Goal: Task Accomplishment & Management: Manage account settings

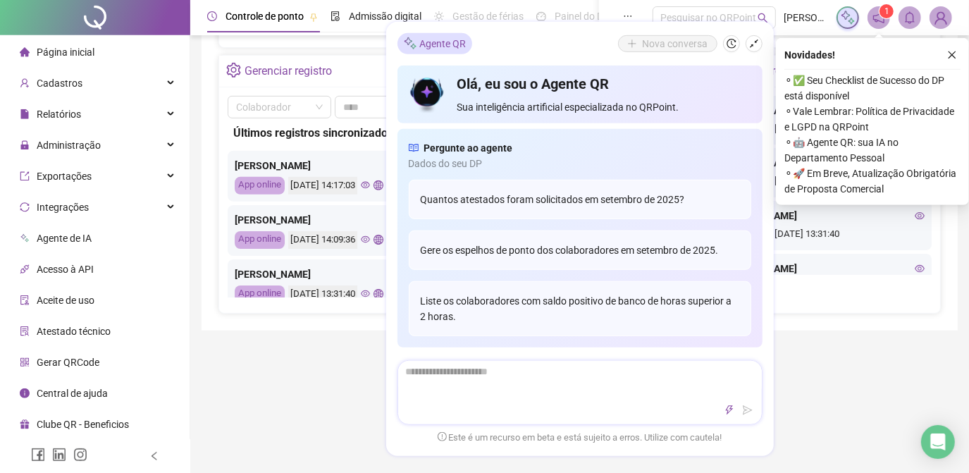
scroll to position [494, 0]
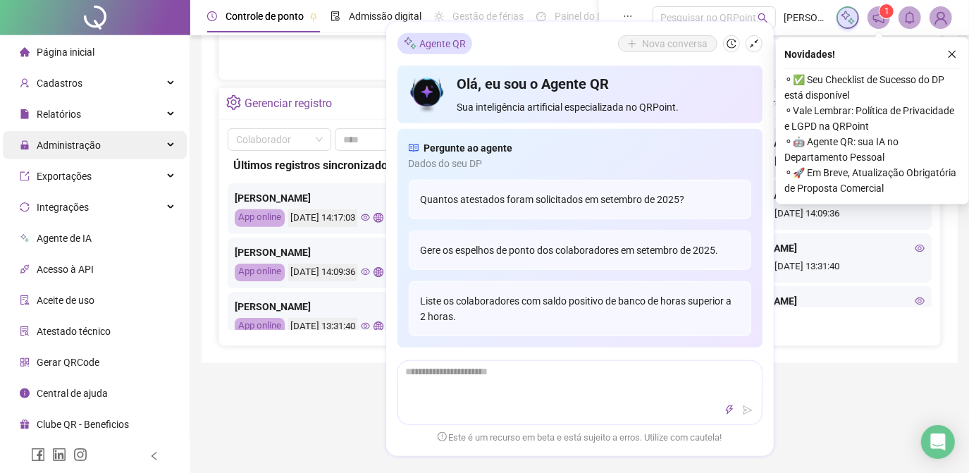
click at [80, 140] on span "Administração" at bounding box center [69, 145] width 64 height 11
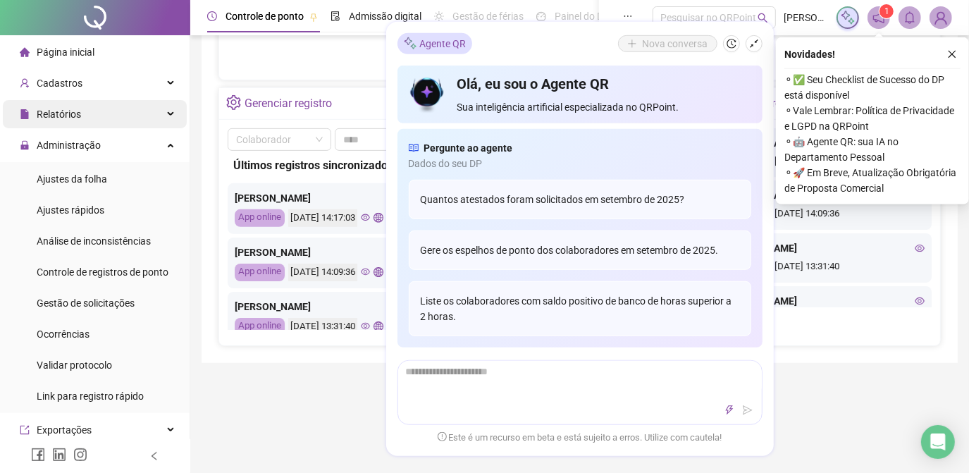
click at [103, 111] on div "Relatórios" at bounding box center [95, 114] width 184 height 28
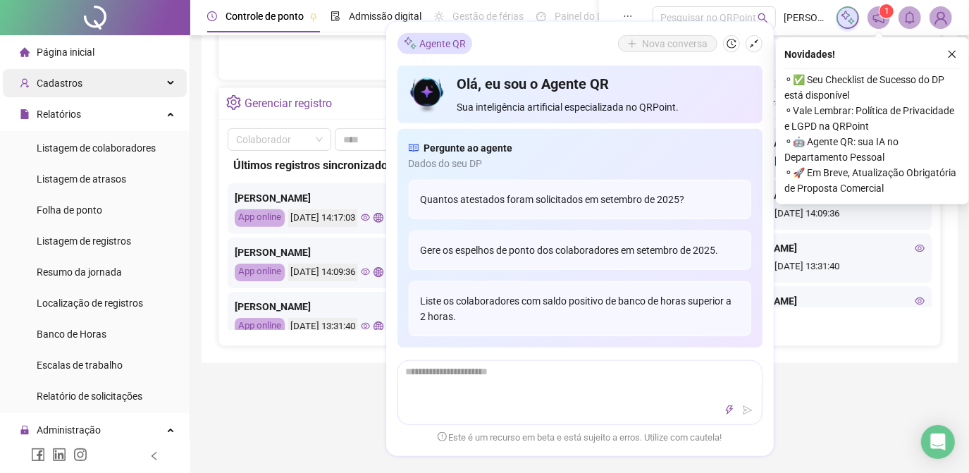
click at [89, 80] on div "Cadastros" at bounding box center [95, 83] width 184 height 28
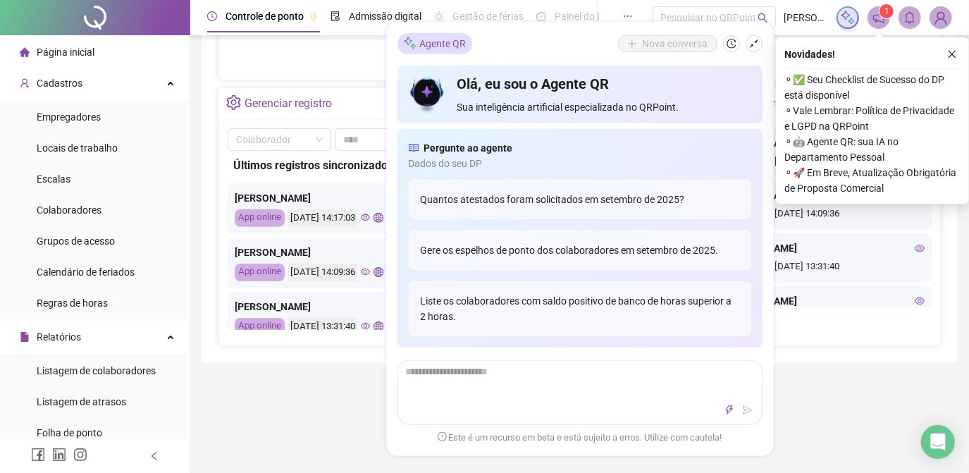
click at [284, 410] on div "Controle de ponto Admissão digital Gestão de férias Painel do DP Folha de pagam…" at bounding box center [579, 182] width 779 height 1352
click at [952, 49] on icon "close" at bounding box center [953, 54] width 10 height 10
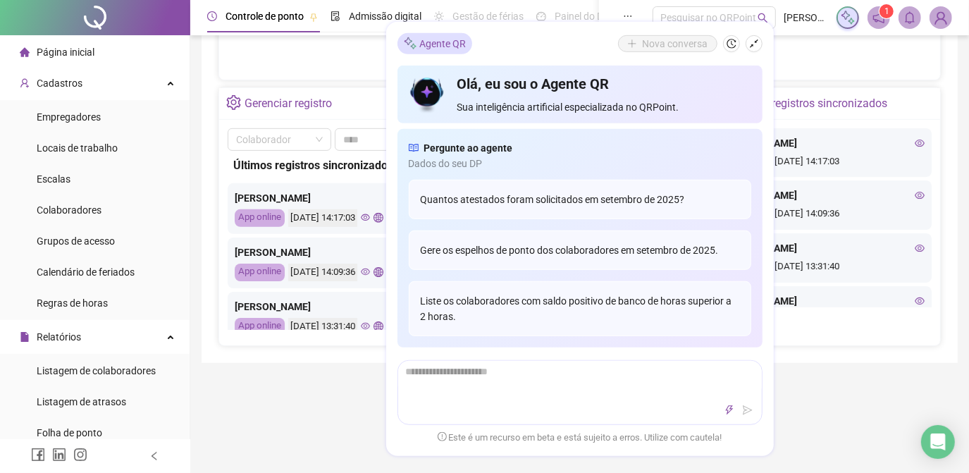
click at [223, 384] on div "Controle de ponto Admissão digital Gestão de férias Painel do DP Folha de pagam…" at bounding box center [579, 182] width 779 height 1352
click at [757, 44] on icon "shrink" at bounding box center [754, 44] width 10 height 10
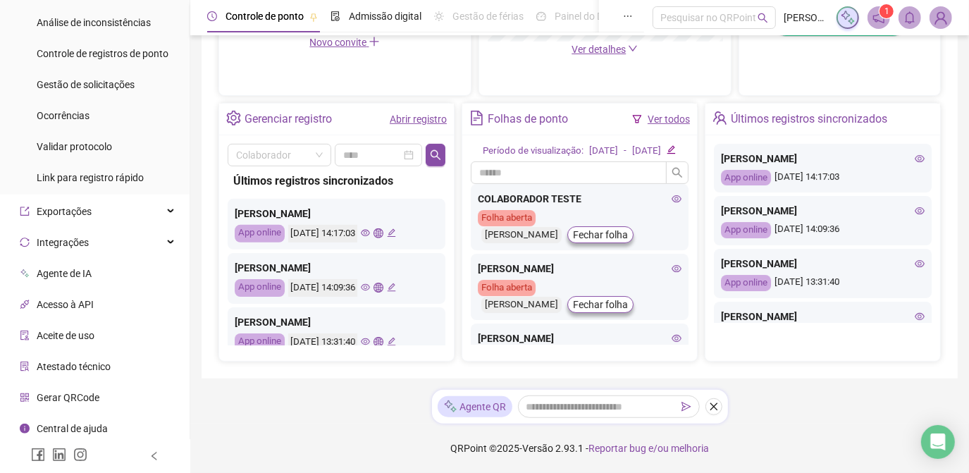
scroll to position [729, 0]
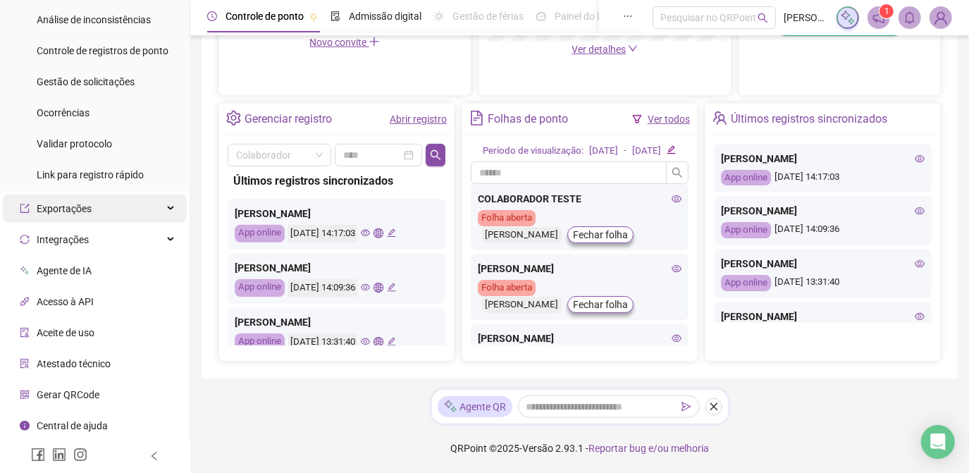
click at [104, 209] on div "Exportações" at bounding box center [95, 209] width 184 height 28
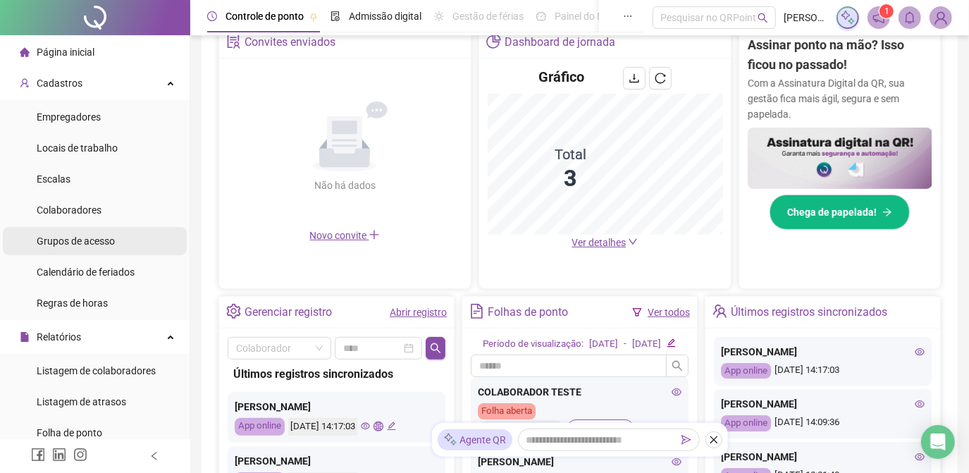
scroll to position [0, 0]
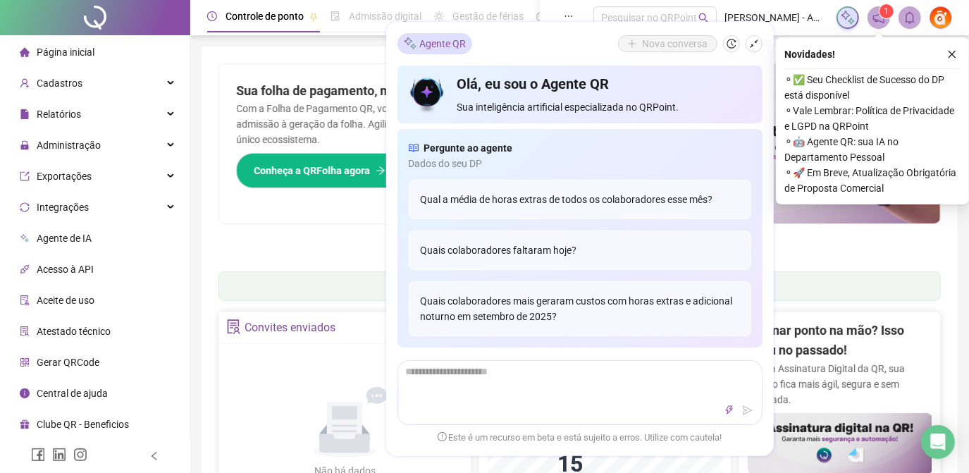
drag, startPoint x: 952, startPoint y: 49, endPoint x: 900, endPoint y: 61, distance: 54.1
click at [949, 51] on icon "close" at bounding box center [953, 54] width 10 height 10
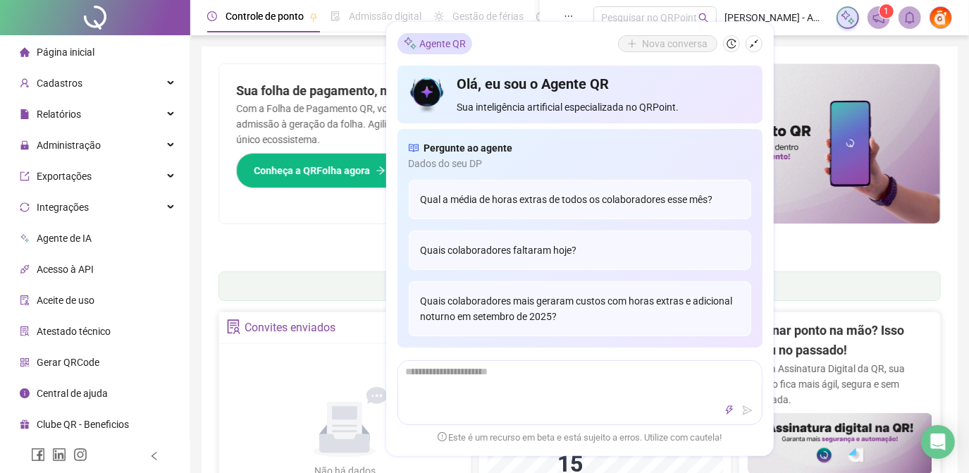
click at [96, 145] on span "Administração" at bounding box center [69, 145] width 64 height 11
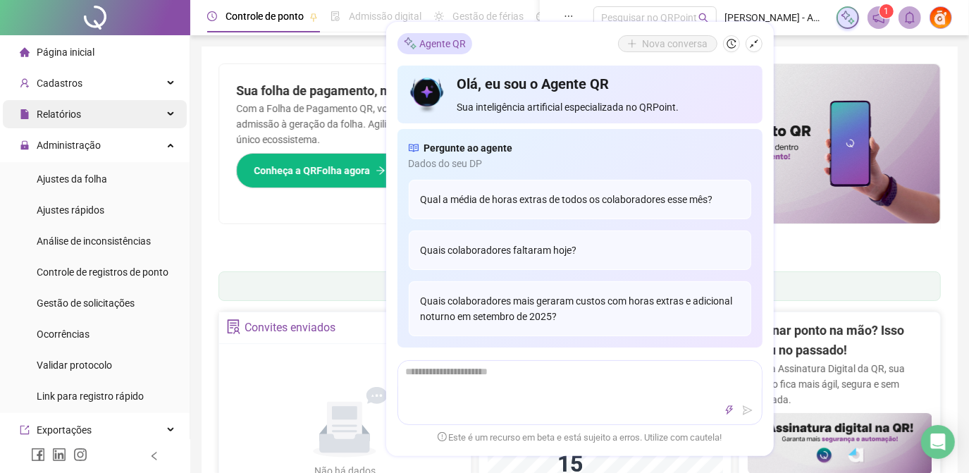
click at [79, 121] on span "Relatórios" at bounding box center [50, 114] width 61 height 28
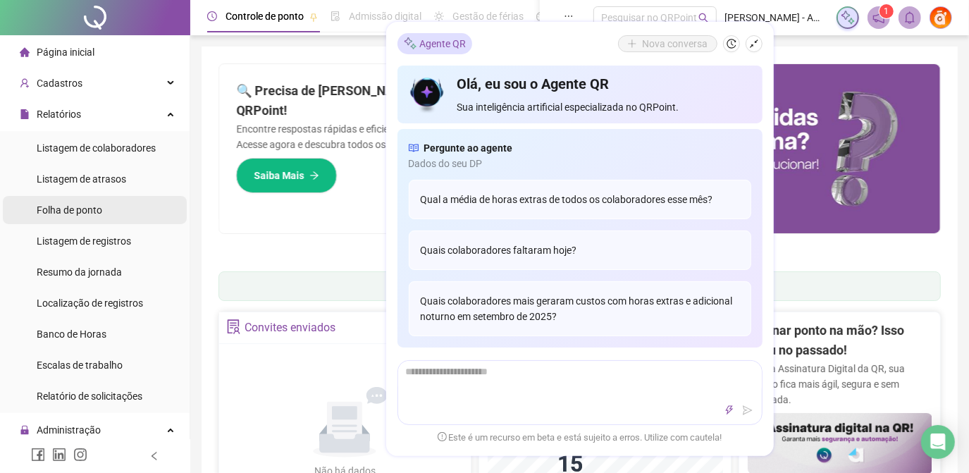
click at [116, 217] on li "Folha de ponto" at bounding box center [95, 210] width 184 height 28
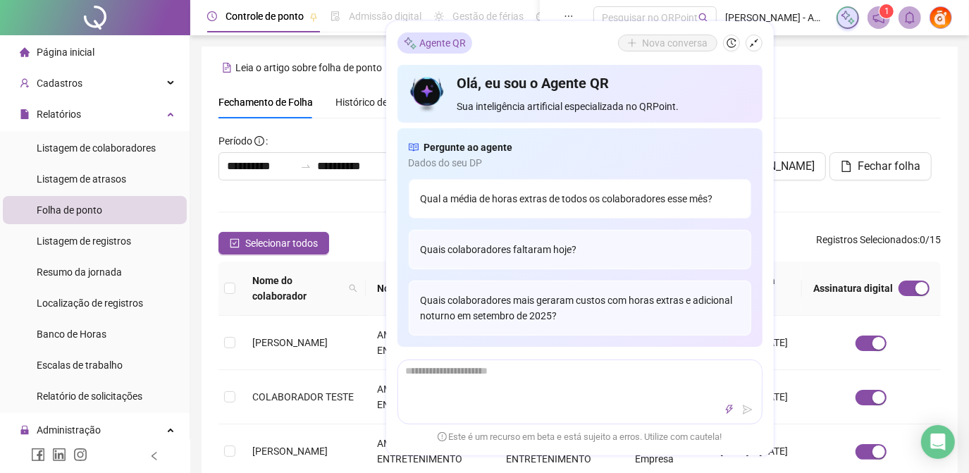
scroll to position [52, 0]
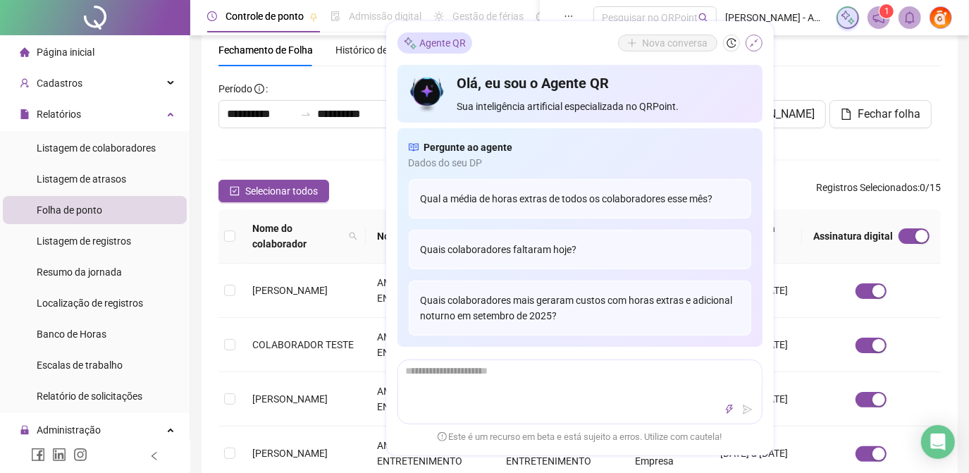
click at [753, 46] on icon "shrink" at bounding box center [754, 43] width 8 height 8
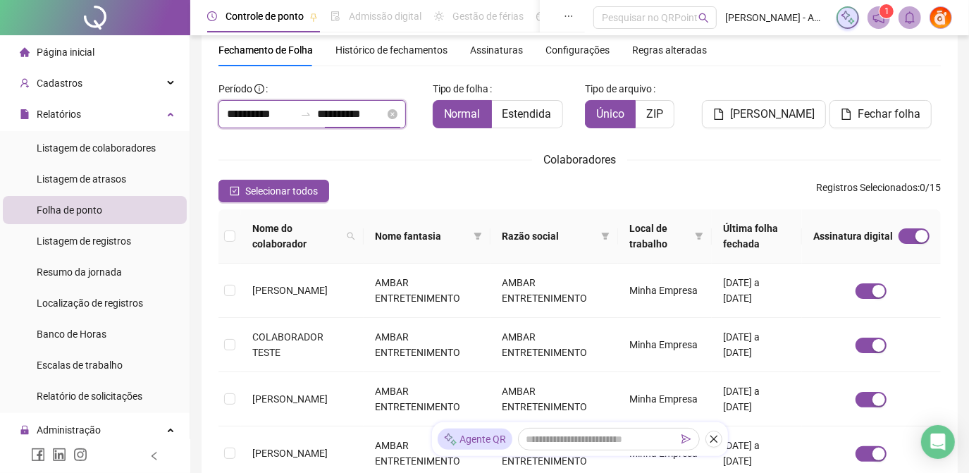
click at [347, 116] on input "**********" at bounding box center [351, 114] width 68 height 17
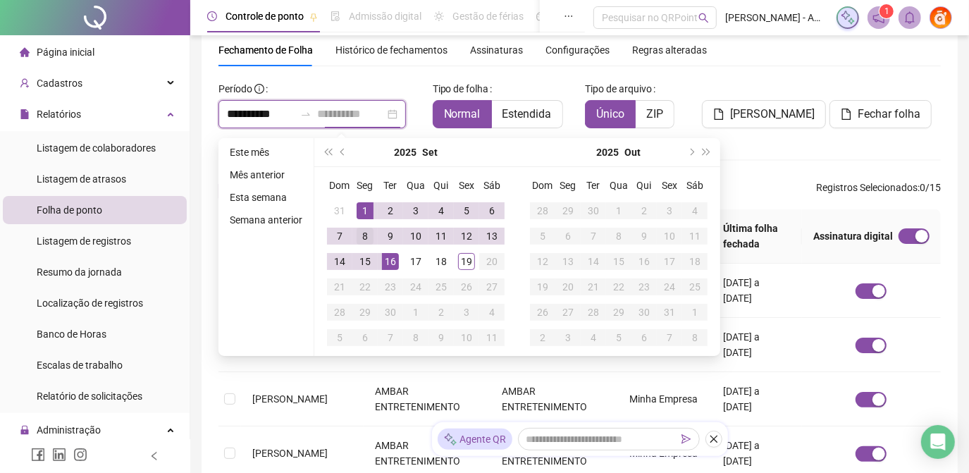
type input "**********"
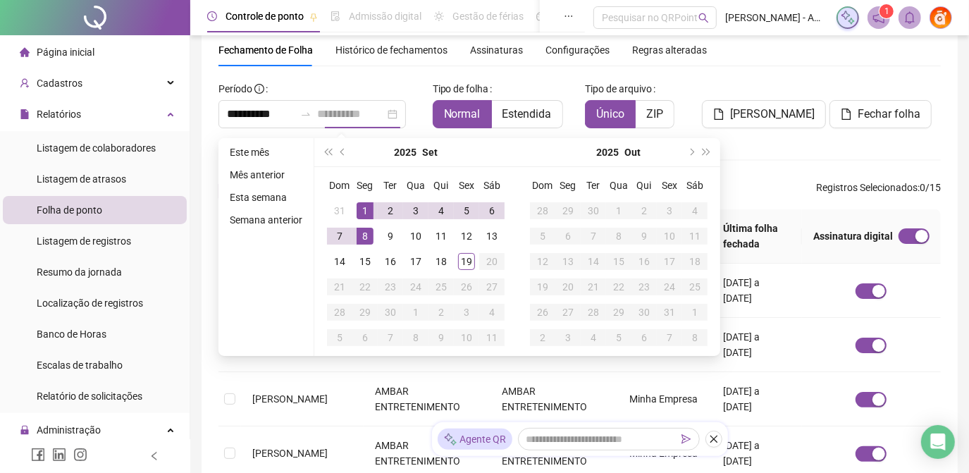
click at [367, 235] on div "8" at bounding box center [365, 236] width 17 height 17
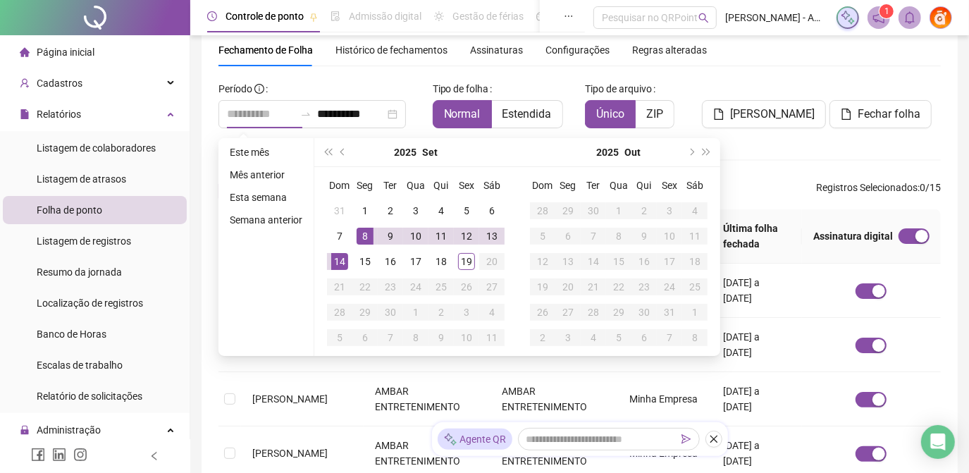
click at [340, 262] on div "14" at bounding box center [339, 261] width 17 height 17
type input "**********"
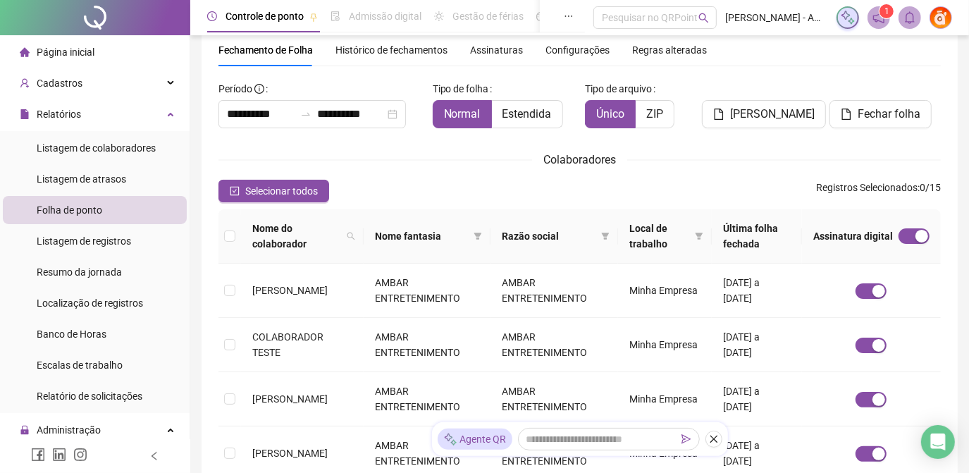
drag, startPoint x: 429, startPoint y: 184, endPoint x: 436, endPoint y: 180, distance: 7.6
click at [431, 183] on div "Selecionar todos Registros Selecionados : 0 / 15" at bounding box center [580, 191] width 723 height 23
drag, startPoint x: 537, startPoint y: 117, endPoint x: 513, endPoint y: 133, distance: 28.6
click at [537, 116] on span "Estendida" at bounding box center [527, 113] width 49 height 13
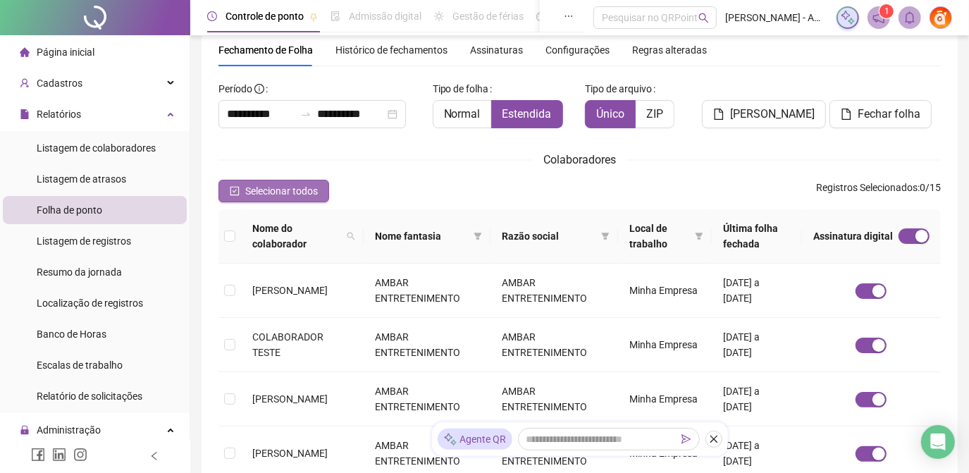
click at [236, 190] on icon "check-square" at bounding box center [235, 192] width 4 height 4
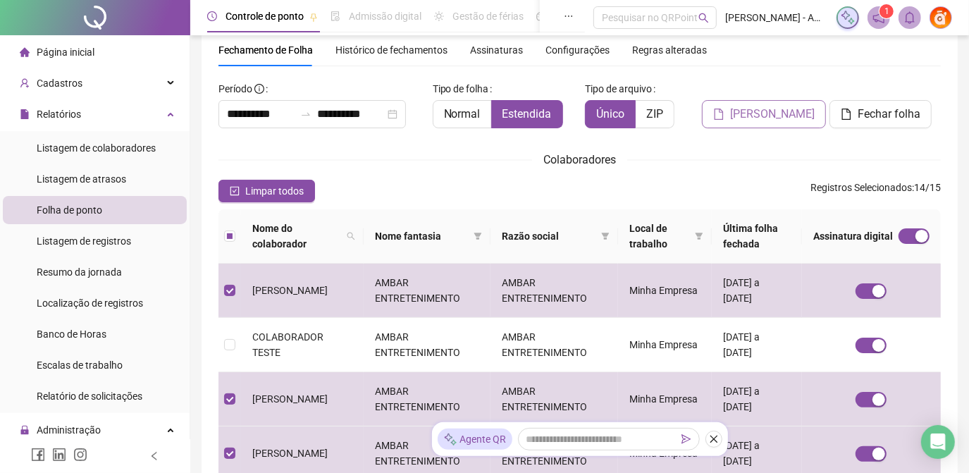
click at [788, 120] on span "Gerar espelho" at bounding box center [772, 114] width 85 height 17
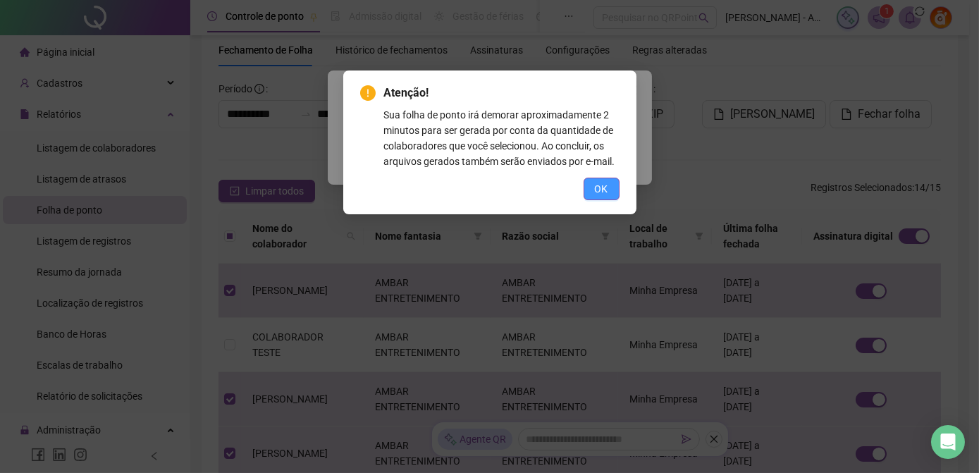
click at [607, 192] on span "OK" at bounding box center [601, 189] width 13 height 16
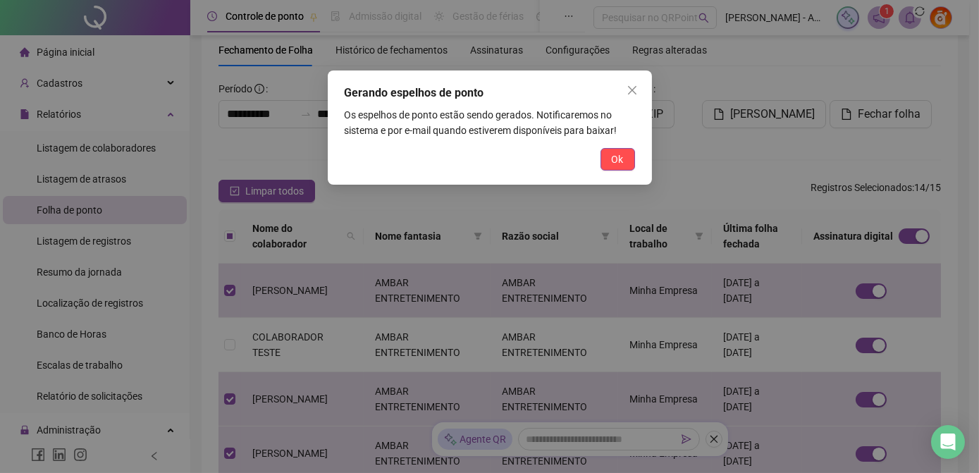
click at [618, 156] on span "Ok" at bounding box center [618, 160] width 12 height 16
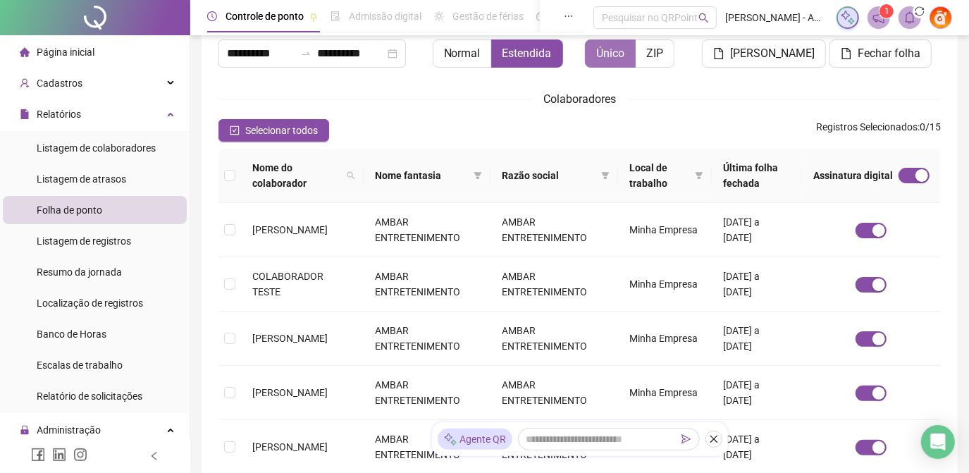
scroll to position [0, 0]
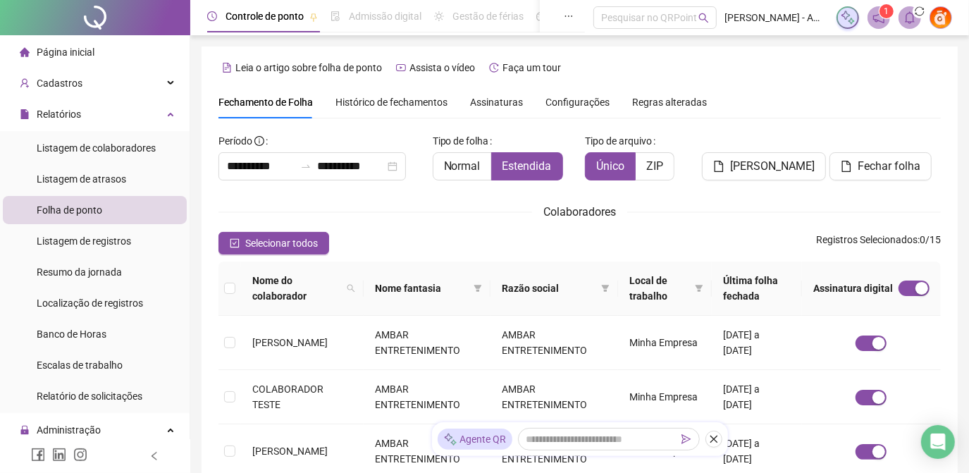
click at [505, 101] on span "Assinaturas" at bounding box center [496, 102] width 53 height 10
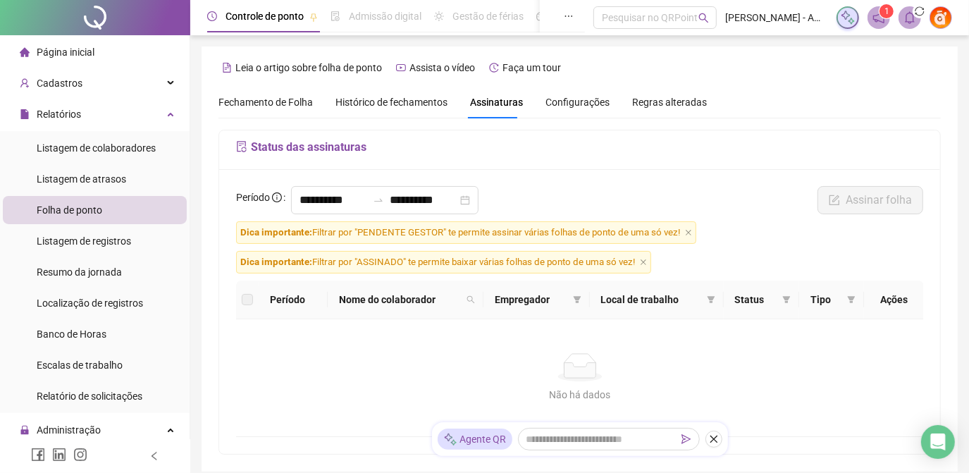
scroll to position [52, 0]
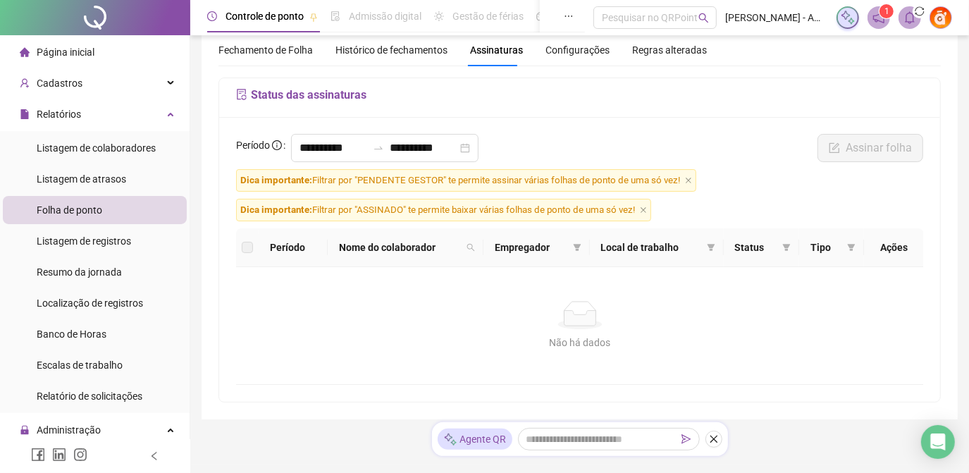
click at [291, 56] on div "Fechamento de Folha" at bounding box center [266, 50] width 94 height 16
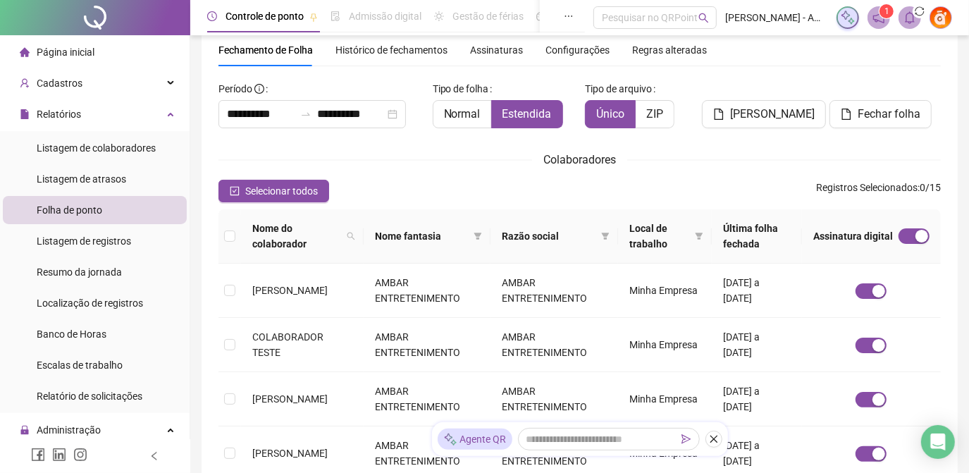
type input "**********"
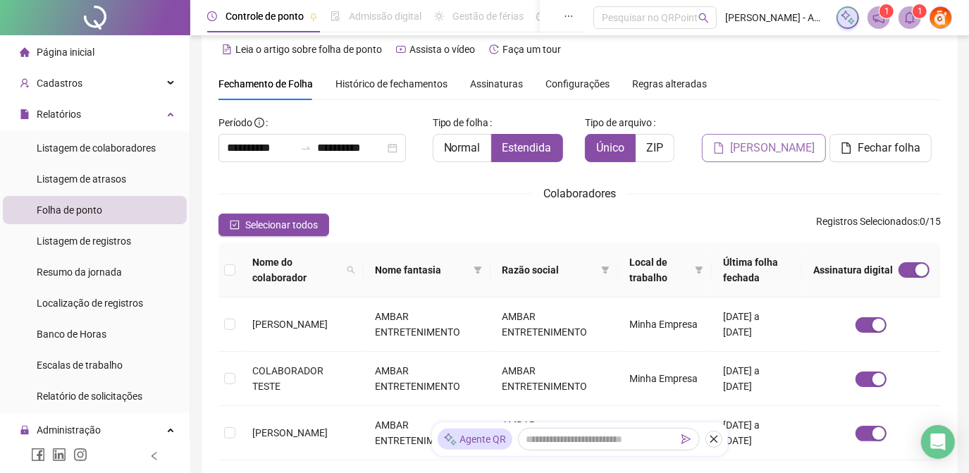
scroll to position [0, 0]
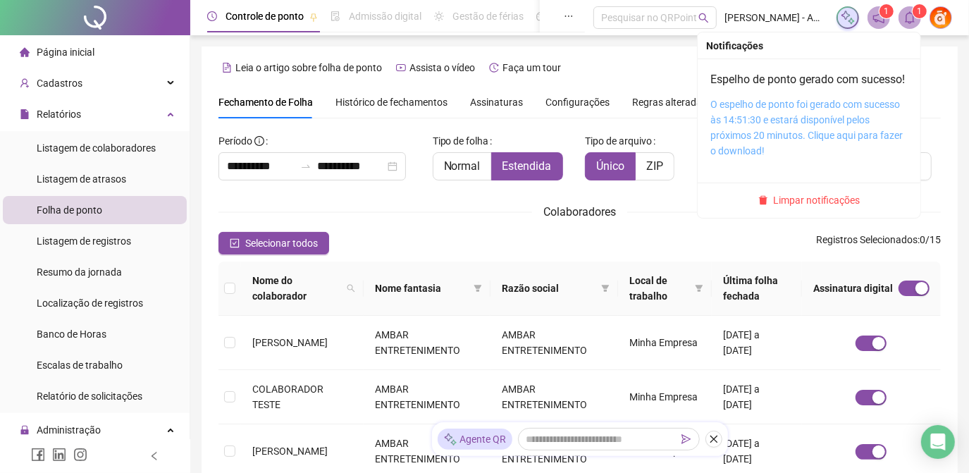
click at [775, 138] on link "O espelho de ponto foi gerado com sucesso às 14:51:30 e estará disponível pelos…" at bounding box center [807, 128] width 192 height 58
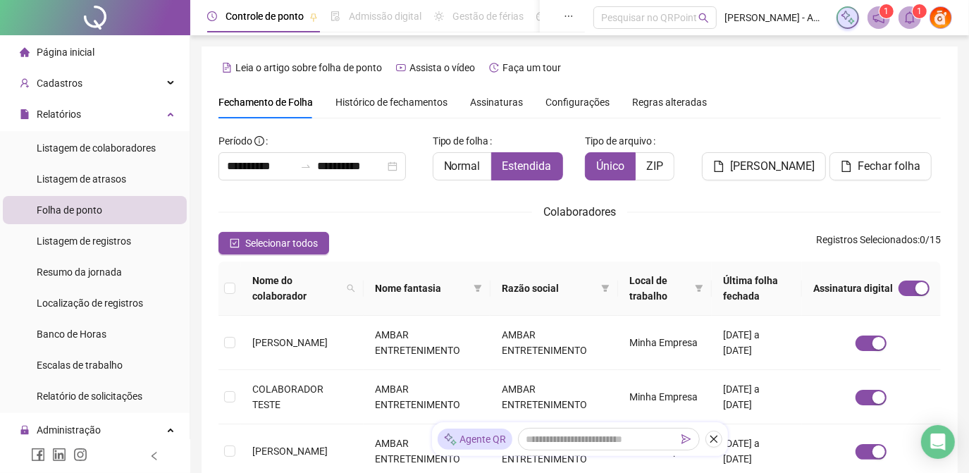
click at [780, 240] on div "Selecionar todos Registros Selecionados : 0 / 15" at bounding box center [580, 243] width 723 height 23
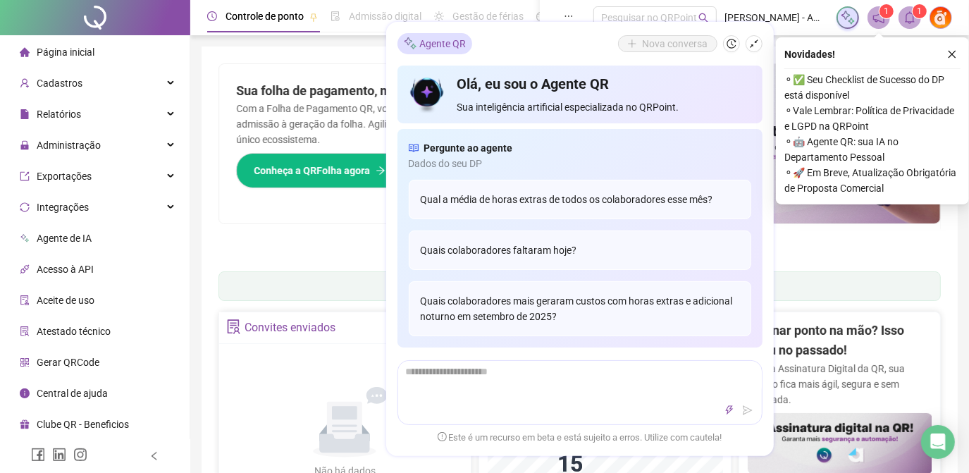
drag, startPoint x: 958, startPoint y: 51, endPoint x: 799, endPoint y: 72, distance: 160.0
click at [957, 51] on button "button" at bounding box center [952, 54] width 17 height 17
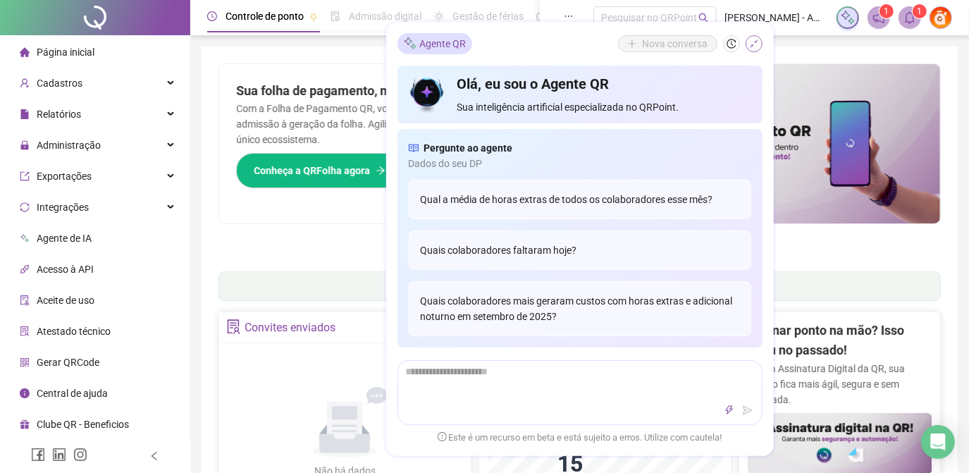
click at [756, 49] on icon "shrink" at bounding box center [754, 44] width 10 height 10
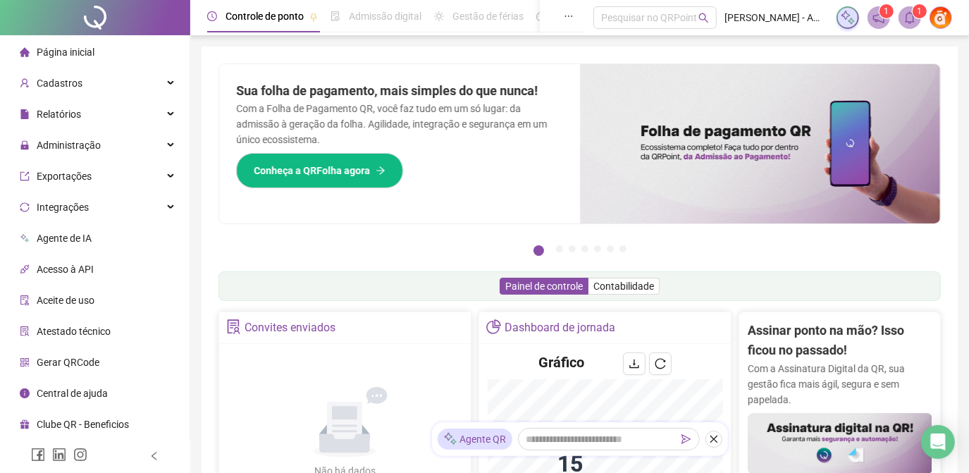
drag, startPoint x: 942, startPoint y: 17, endPoint x: 936, endPoint y: 31, distance: 15.2
click at [941, 18] on img at bounding box center [941, 17] width 21 height 21
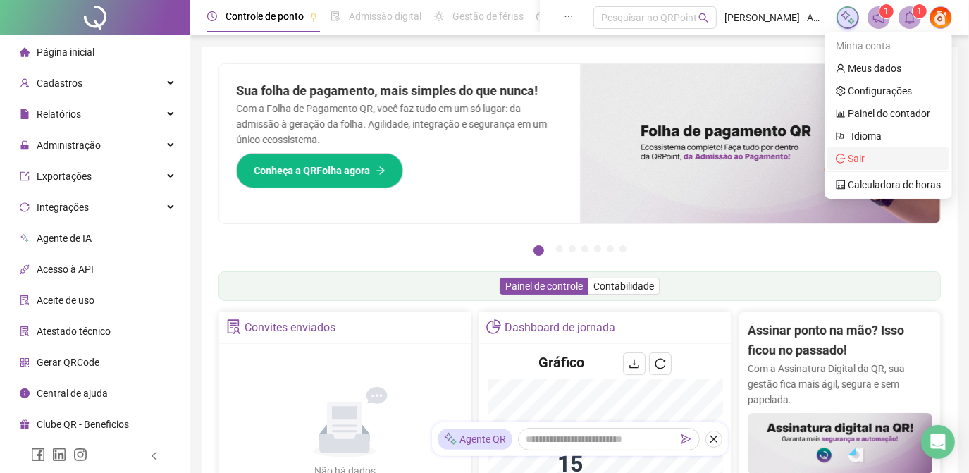
click at [887, 154] on span "Sair" at bounding box center [888, 159] width 105 height 16
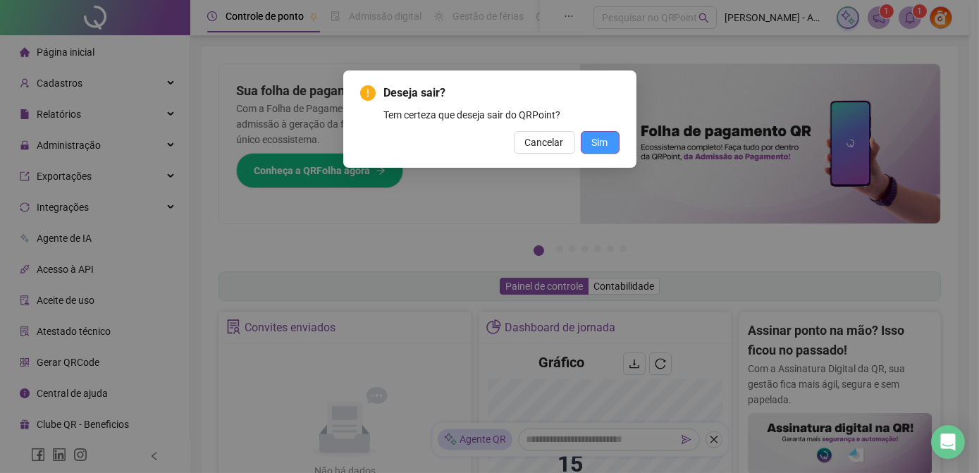
click at [604, 133] on button "Sim" at bounding box center [600, 142] width 39 height 23
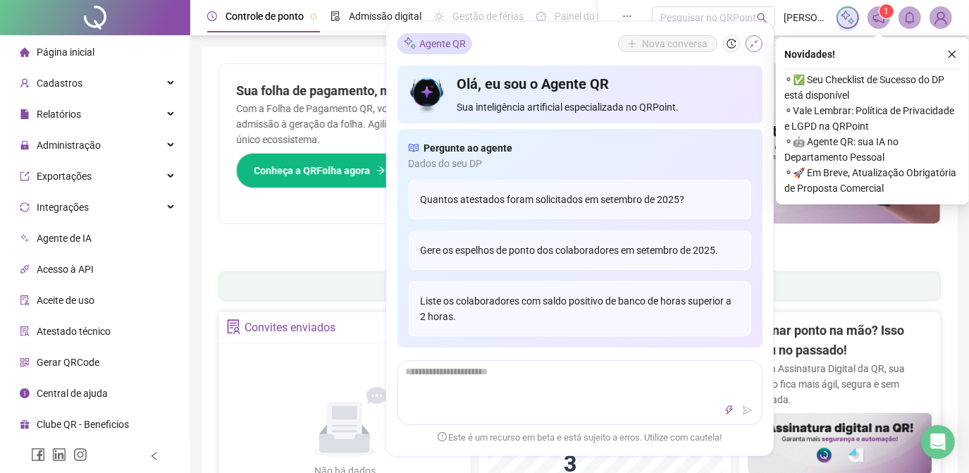
click at [758, 43] on icon "shrink" at bounding box center [754, 44] width 10 height 10
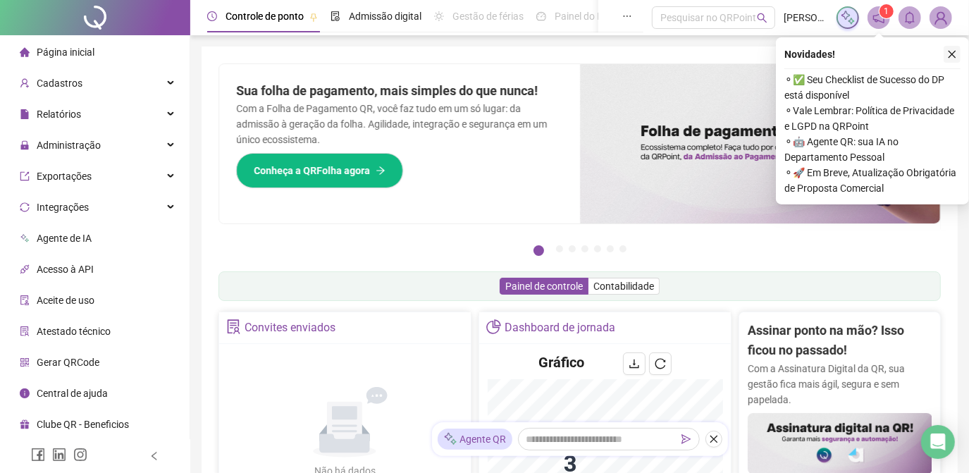
click at [953, 49] on button "button" at bounding box center [952, 54] width 17 height 17
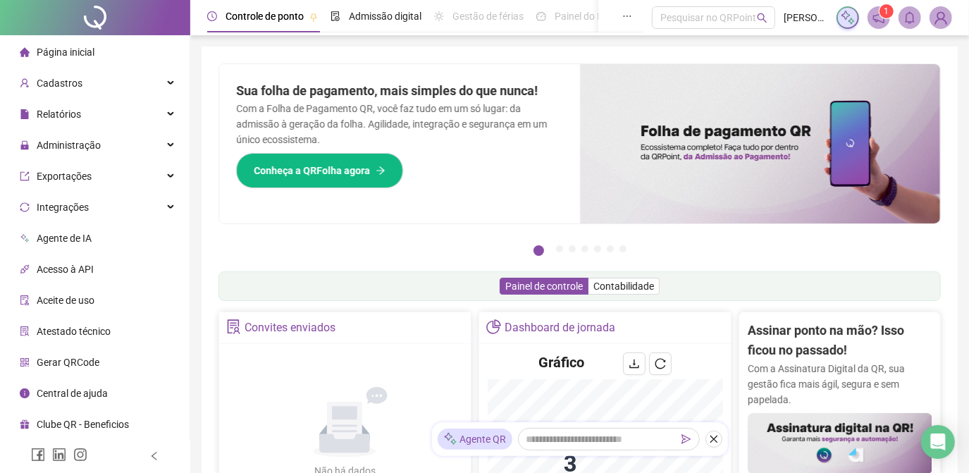
click at [935, 16] on img at bounding box center [941, 17] width 21 height 21
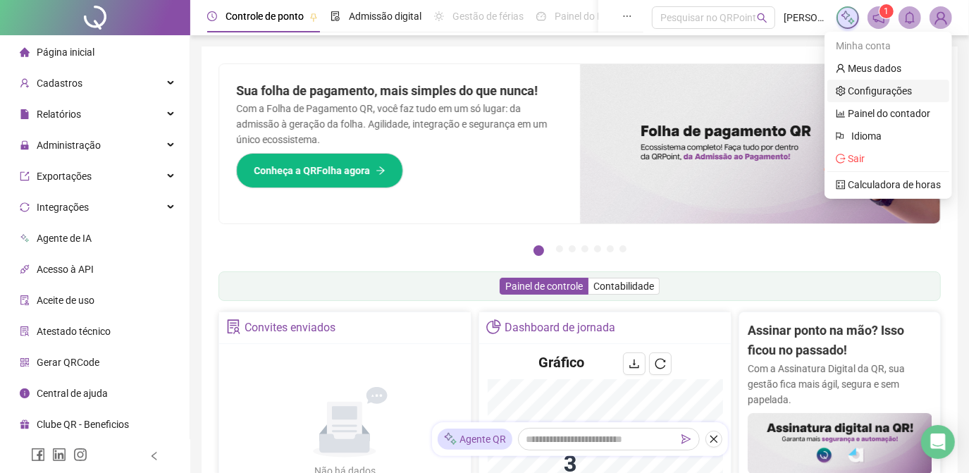
click at [880, 88] on link "Configurações" at bounding box center [874, 90] width 76 height 11
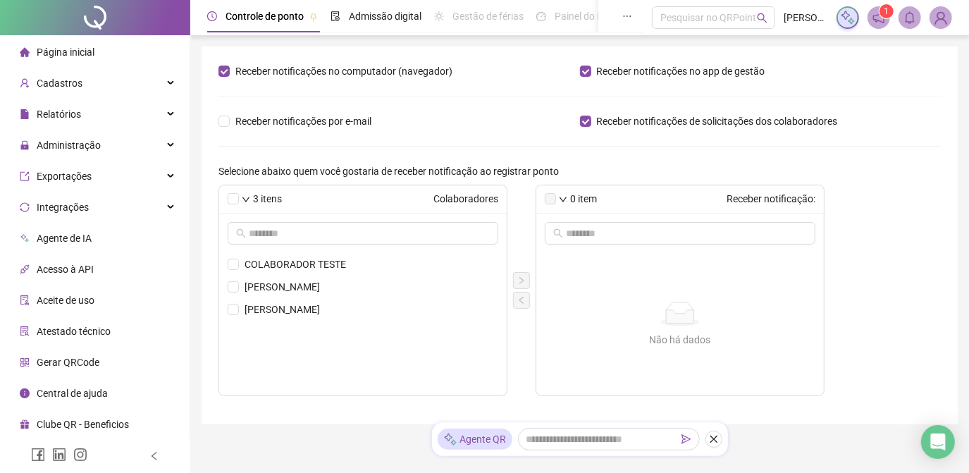
click at [940, 21] on img at bounding box center [941, 17] width 21 height 21
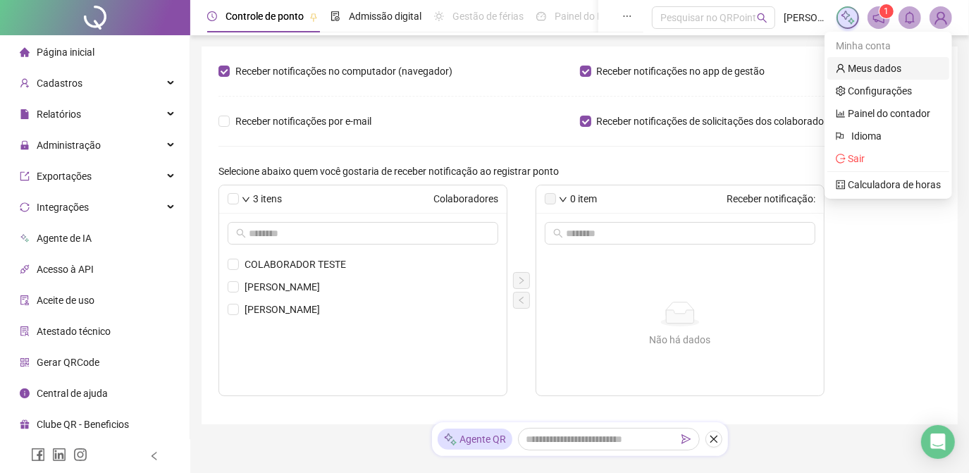
click at [878, 71] on link "Meus dados" at bounding box center [869, 68] width 66 height 11
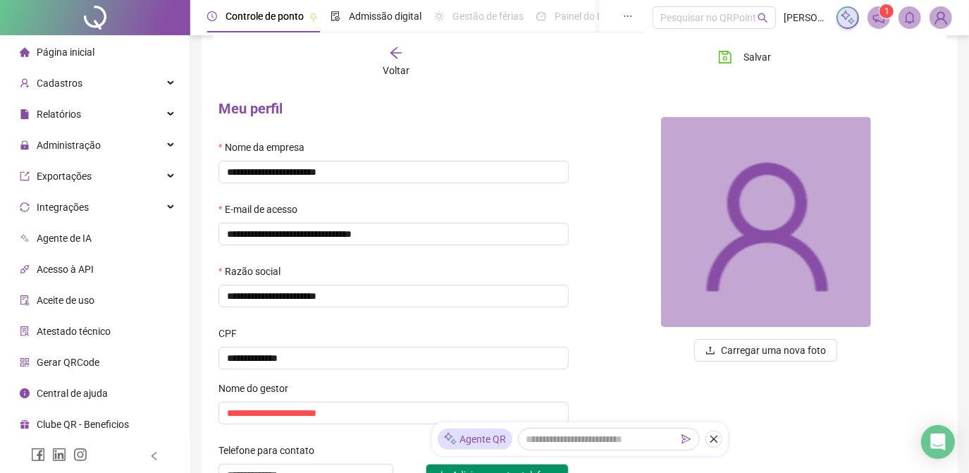
scroll to position [63, 0]
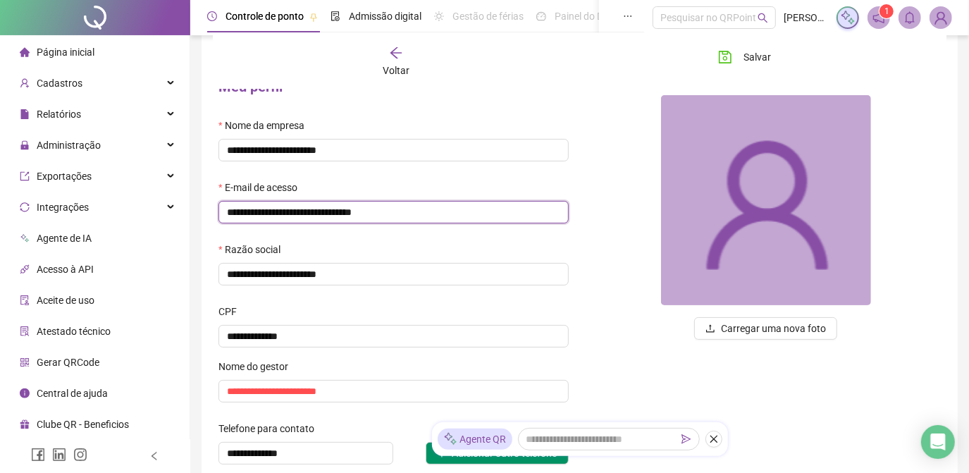
drag, startPoint x: 391, startPoint y: 217, endPoint x: 190, endPoint y: 236, distance: 201.8
click at [190, 236] on div "**********" at bounding box center [484, 305] width 969 height 737
paste input "text"
type input "**********"
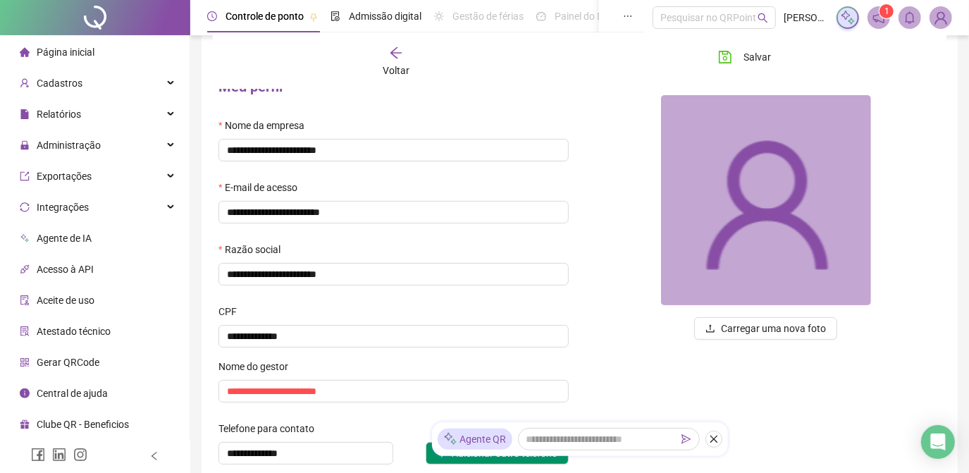
click at [209, 281] on div "**********" at bounding box center [393, 314] width 373 height 496
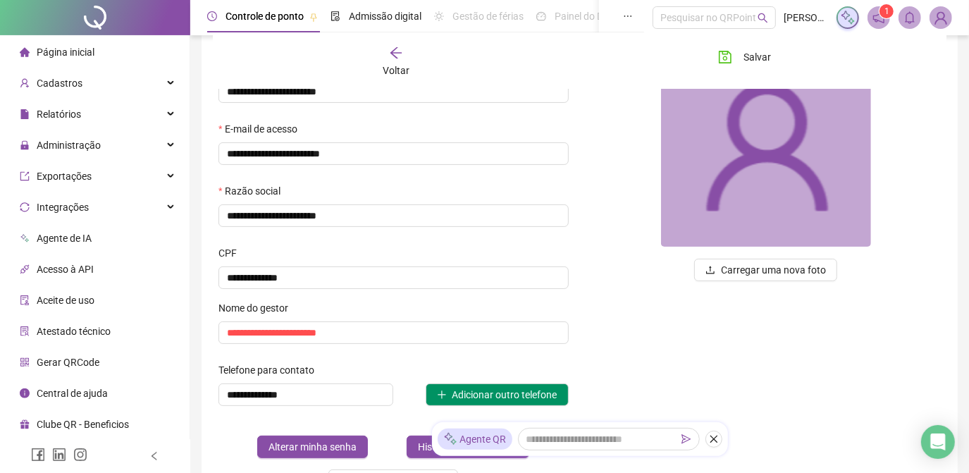
scroll to position [0, 0]
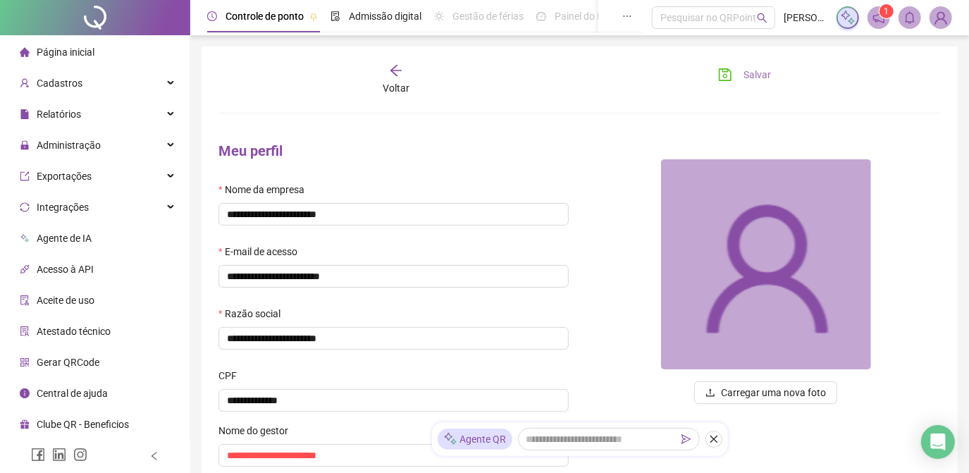
click at [753, 76] on span "Salvar" at bounding box center [757, 75] width 27 height 16
click at [400, 65] on icon "arrow-left" at bounding box center [396, 70] width 14 height 14
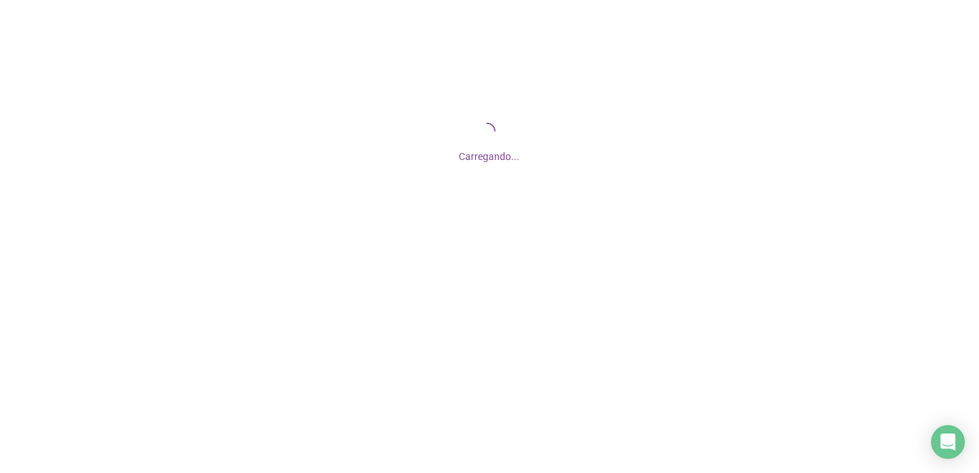
click at [291, 207] on div "Carregando..." at bounding box center [489, 141] width 979 height 282
